Goal: Task Accomplishment & Management: Use online tool/utility

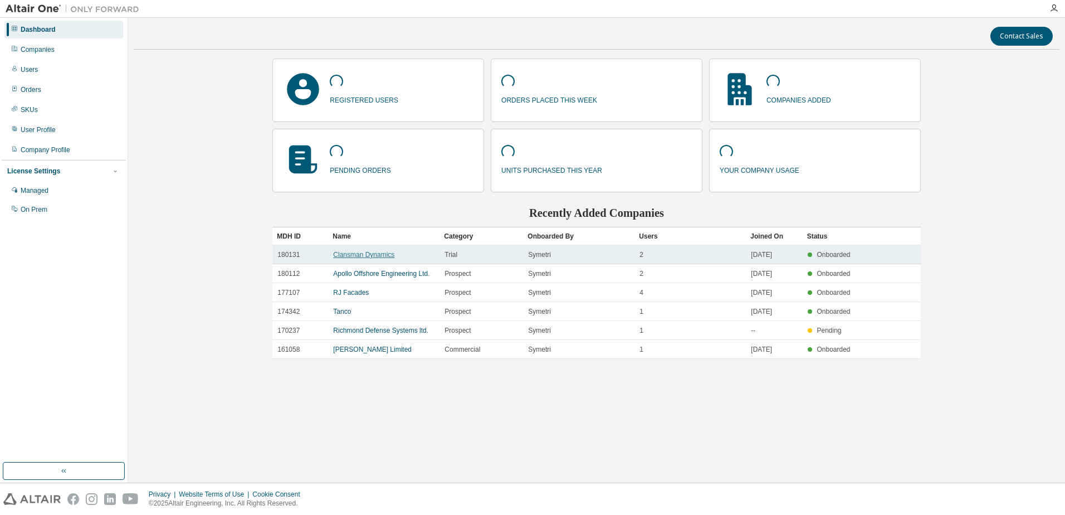
click at [378, 254] on link "Clansman Dynamics" at bounding box center [363, 255] width 61 height 8
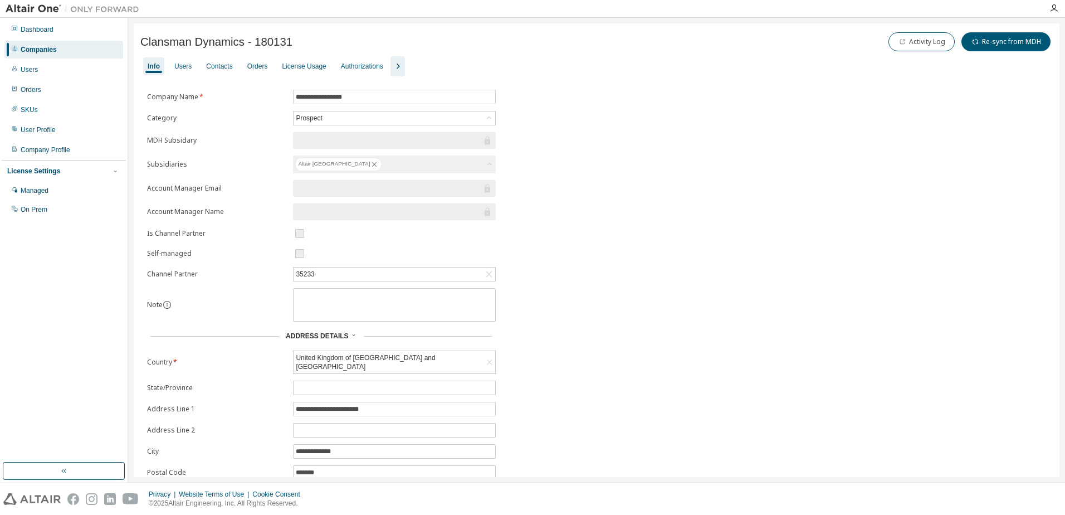
click at [400, 64] on icon "button" at bounding box center [398, 66] width 3 height 6
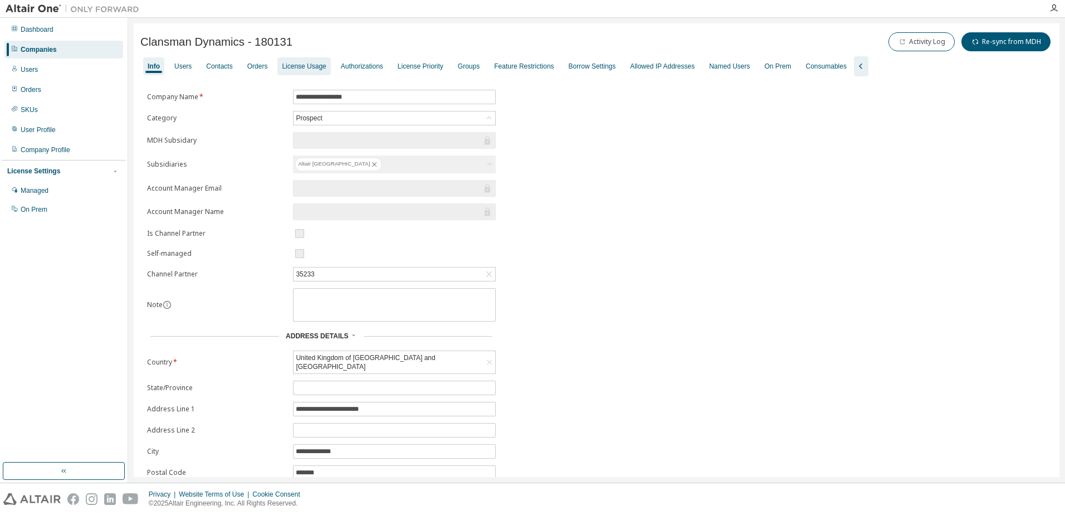
click at [311, 62] on div "License Usage" at bounding box center [304, 66] width 44 height 9
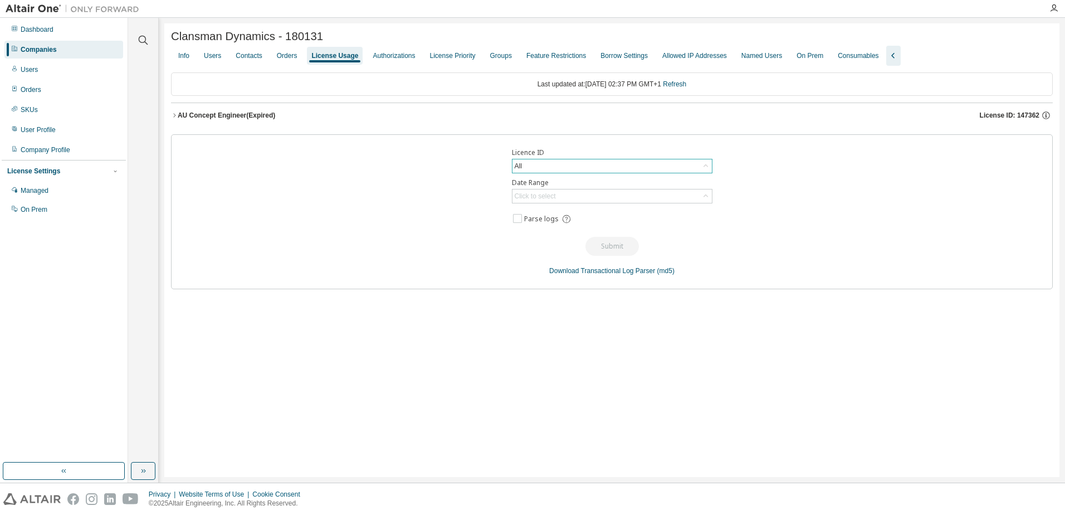
click at [570, 169] on div "All" at bounding box center [611, 165] width 199 height 13
click at [575, 197] on li "All" at bounding box center [611, 200] width 197 height 14
click at [554, 195] on div "Click to select" at bounding box center [535, 196] width 41 height 9
click at [557, 258] on li "Custom Date Range" at bounding box center [611, 259] width 197 height 14
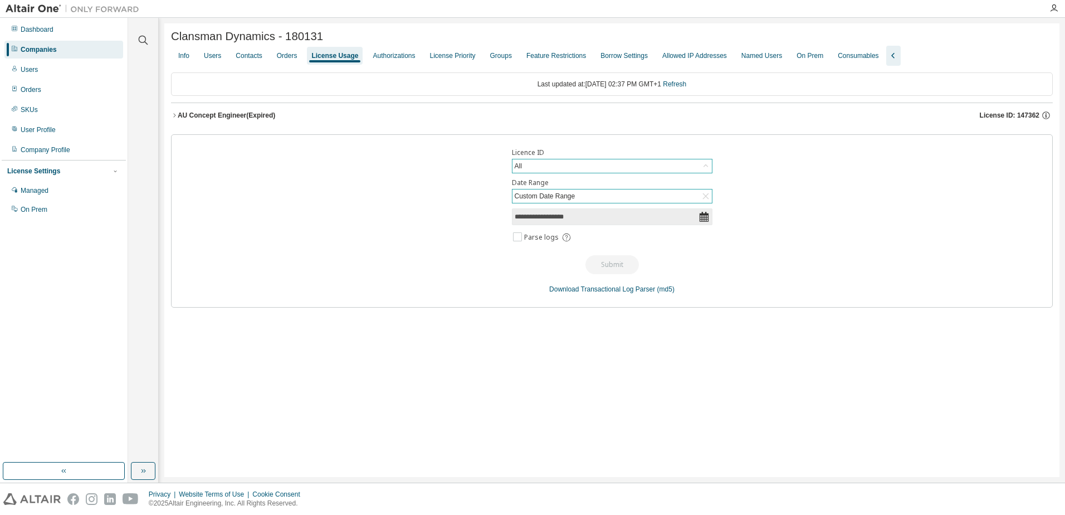
click at [706, 217] on icon at bounding box center [703, 217] width 9 height 10
click at [702, 219] on icon at bounding box center [703, 216] width 11 height 11
click at [550, 196] on div "Custom Date Range" at bounding box center [545, 196] width 64 height 12
click at [549, 258] on li "Custom Date Range" at bounding box center [611, 259] width 197 height 14
click at [520, 217] on input "**********" at bounding box center [607, 216] width 184 height 11
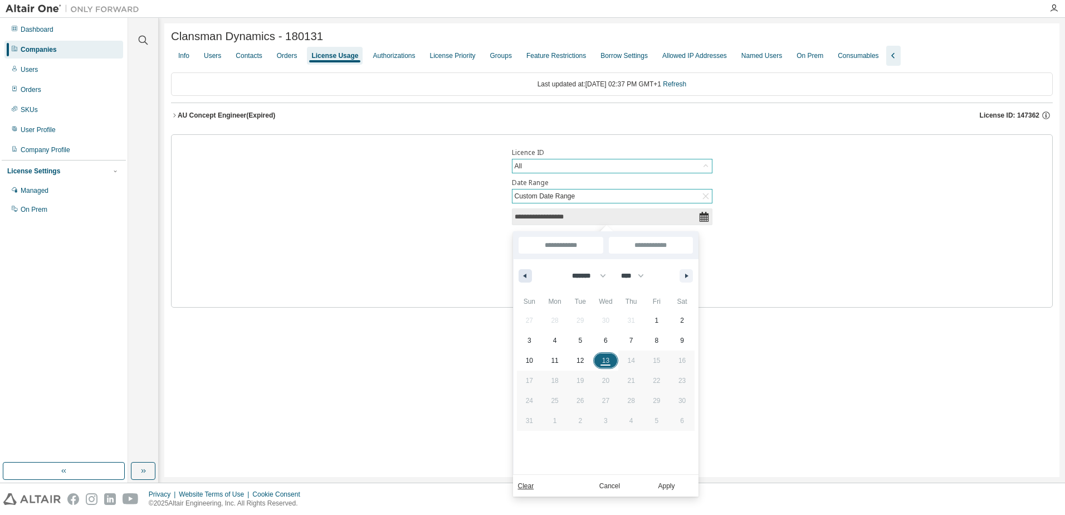
click at [523, 276] on icon "button" at bounding box center [524, 275] width 6 height 4
click at [685, 272] on button "button" at bounding box center [686, 275] width 13 height 13
select select "*"
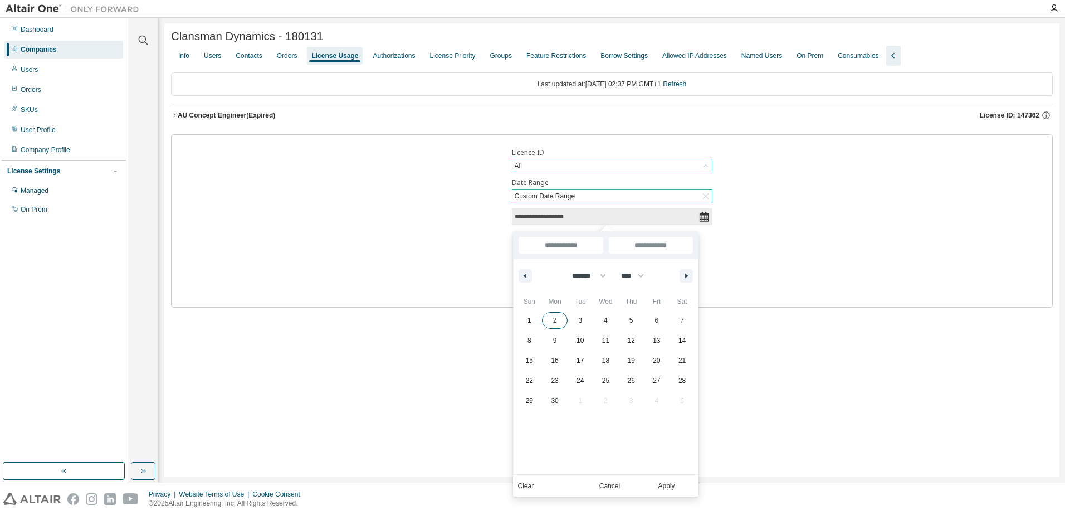
click at [550, 318] on span "2" at bounding box center [555, 320] width 26 height 14
type input "*"
type input "**********"
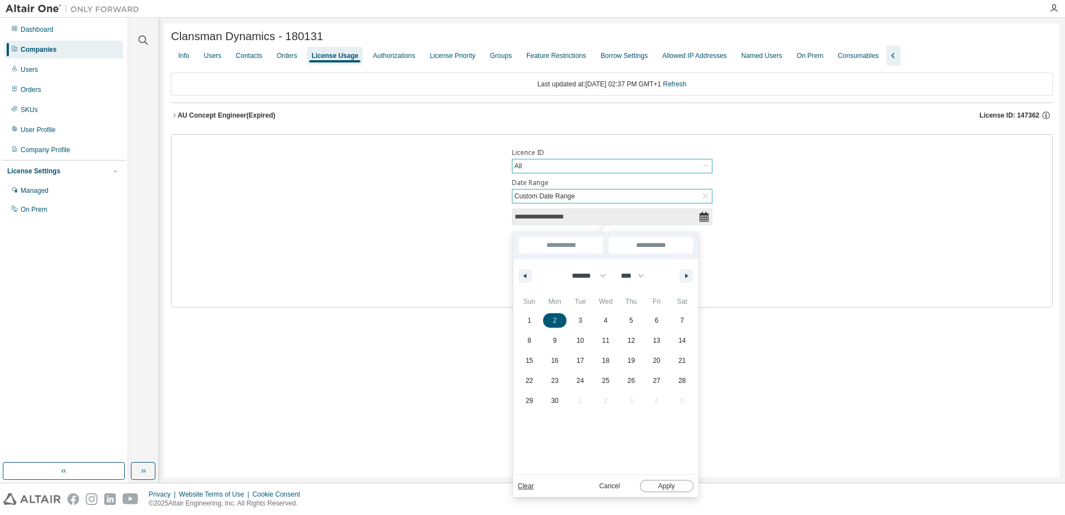
click at [670, 489] on button "Apply" at bounding box center [666, 486] width 53 height 12
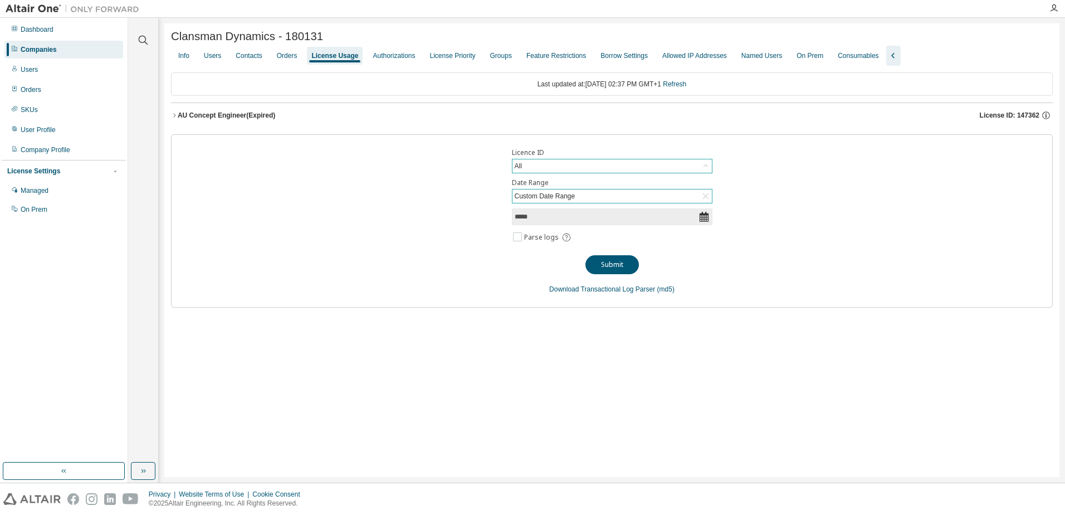
click at [532, 215] on input "*****" at bounding box center [607, 216] width 184 height 11
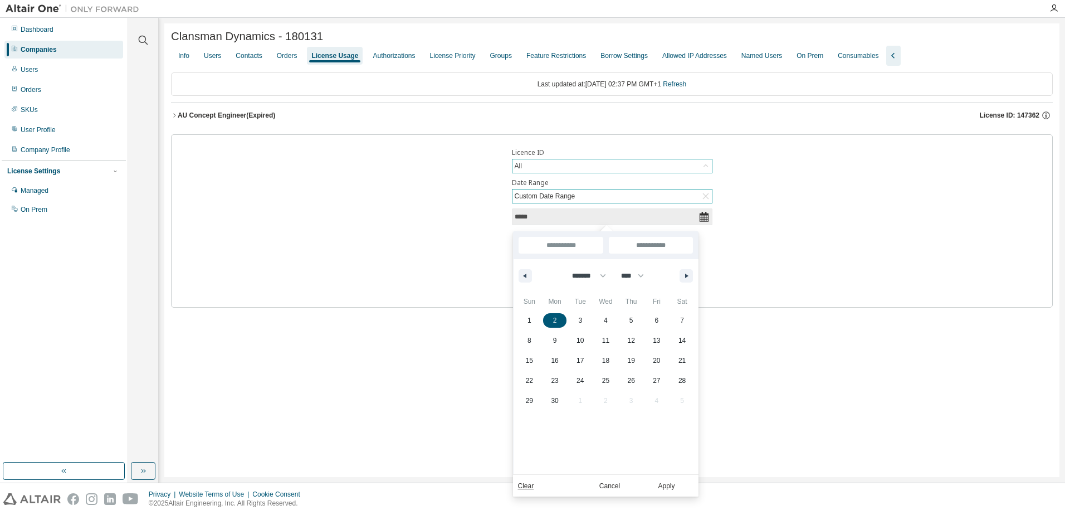
click at [666, 248] on input "**********" at bounding box center [651, 245] width 84 height 17
click at [685, 276] on icon "button" at bounding box center [688, 275] width 6 height 4
select select "*"
click at [612, 356] on span "13" at bounding box center [606, 360] width 26 height 14
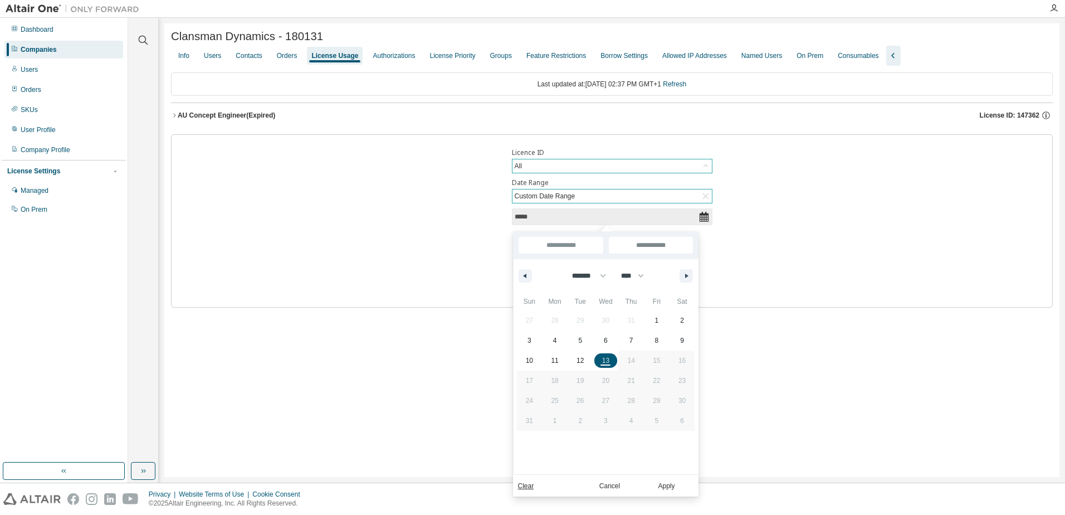
type input "**"
type input "**********"
select select "*"
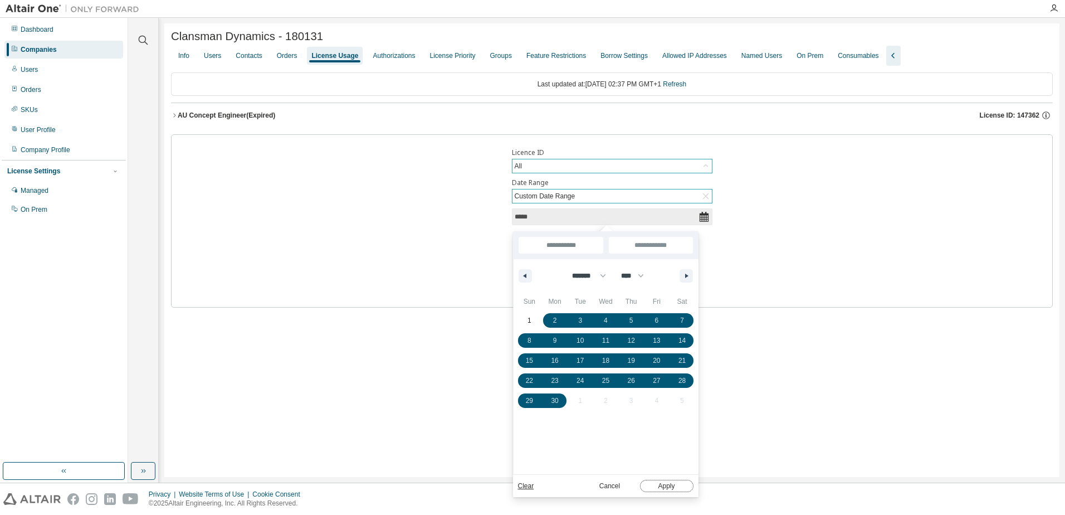
click at [668, 487] on button "Apply" at bounding box center [666, 486] width 53 height 12
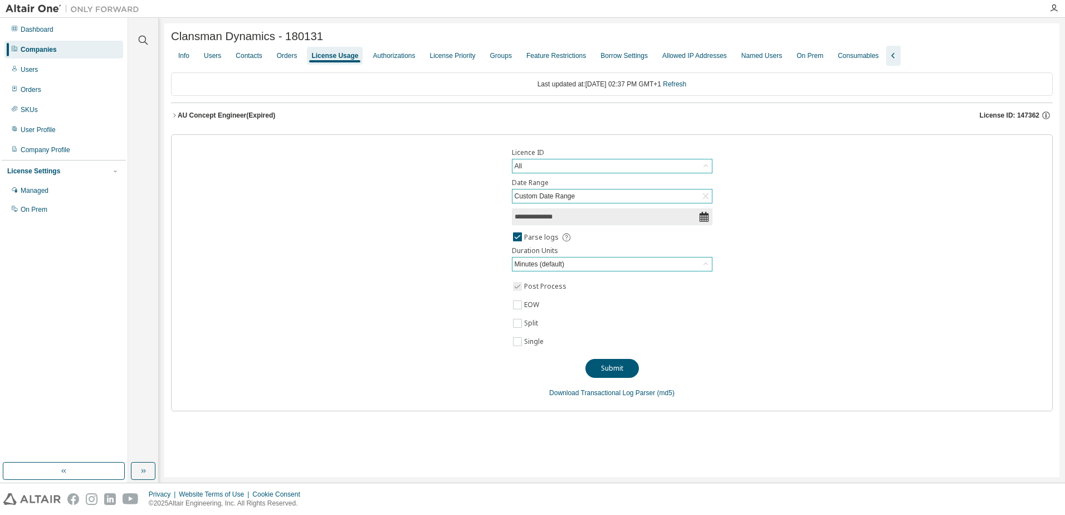
click at [575, 268] on div "Minutes (default)" at bounding box center [611, 263] width 199 height 13
click at [616, 370] on button "Submit" at bounding box center [611, 368] width 53 height 19
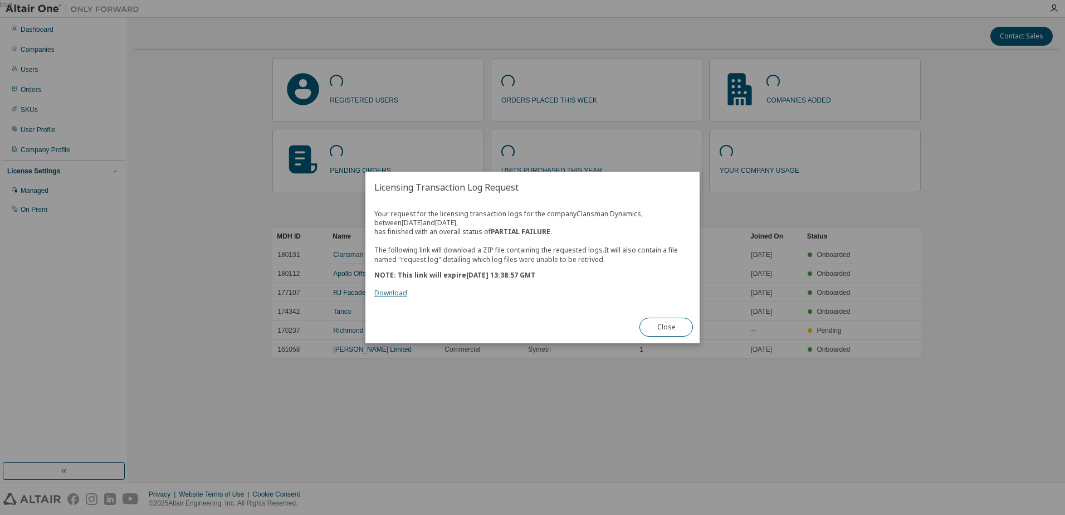
click at [389, 295] on link "Download" at bounding box center [390, 292] width 33 height 9
click at [675, 325] on button "Close" at bounding box center [665, 326] width 53 height 19
